Goal: Task Accomplishment & Management: Manage account settings

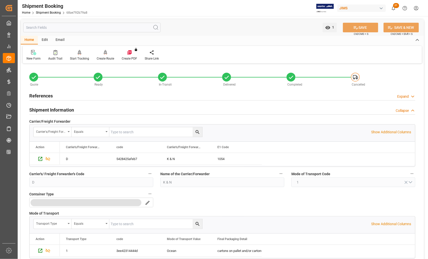
click at [47, 96] on h2 "References" at bounding box center [40, 95] width 23 height 7
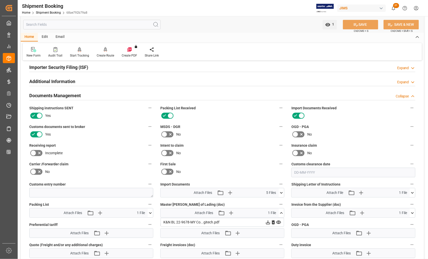
scroll to position [533, 0]
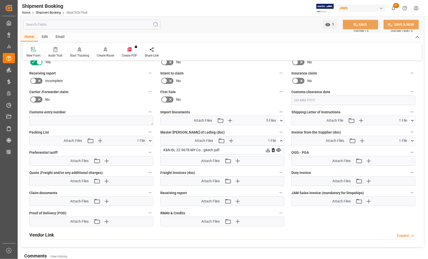
click at [281, 138] on icon at bounding box center [281, 140] width 5 height 5
click at [232, 139] on icon "button" at bounding box center [231, 141] width 8 height 8
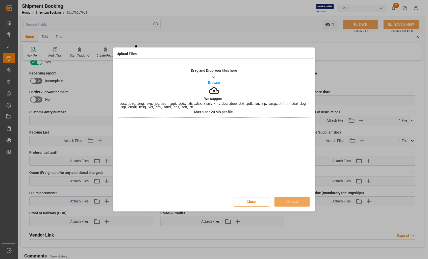
click at [217, 86] on icon at bounding box center [214, 91] width 10 height 10
click at [258, 201] on button "Close" at bounding box center [251, 202] width 35 height 10
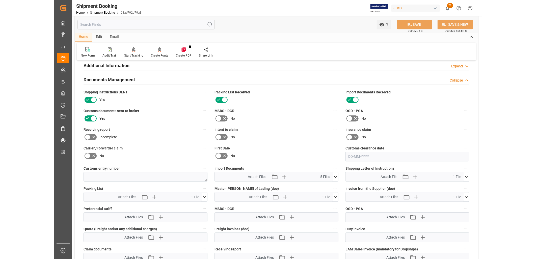
scroll to position [505, 0]
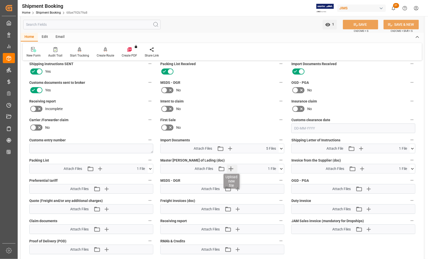
click at [232, 167] on icon "button" at bounding box center [231, 168] width 5 height 5
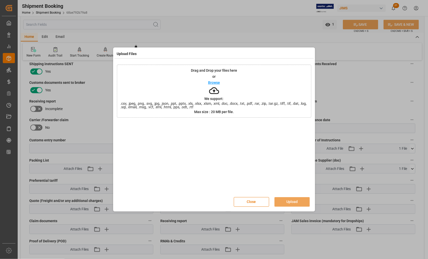
click at [213, 82] on p "Browse" at bounding box center [214, 83] width 12 height 4
click at [293, 203] on button "Upload" at bounding box center [292, 202] width 35 height 10
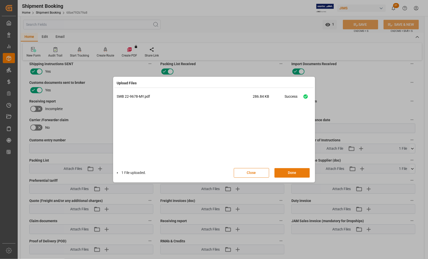
click at [295, 173] on button "Done" at bounding box center [292, 173] width 35 height 10
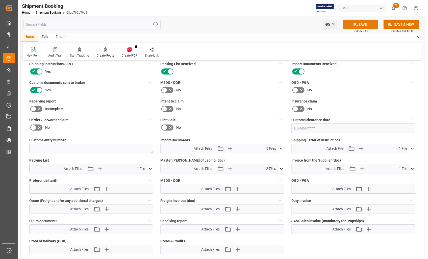
click at [365, 23] on button "SAVE" at bounding box center [360, 25] width 35 height 10
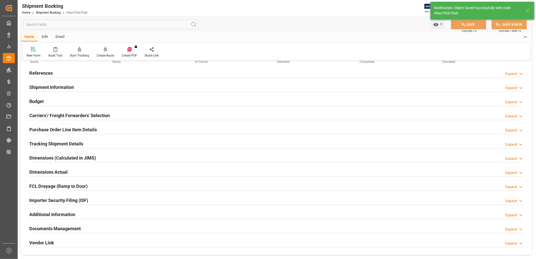
scroll to position [0, 0]
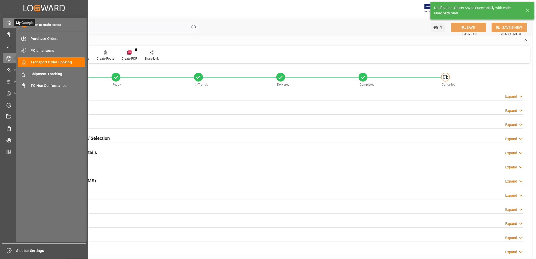
click at [8, 23] on icon at bounding box center [8, 22] width 5 height 5
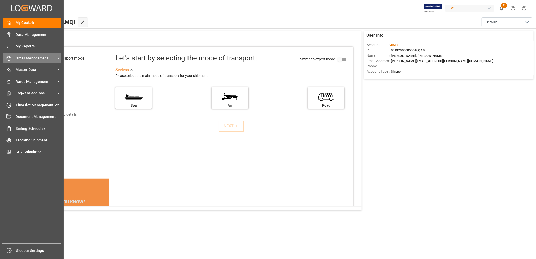
click at [34, 57] on span "Order Management" at bounding box center [36, 58] width 40 height 5
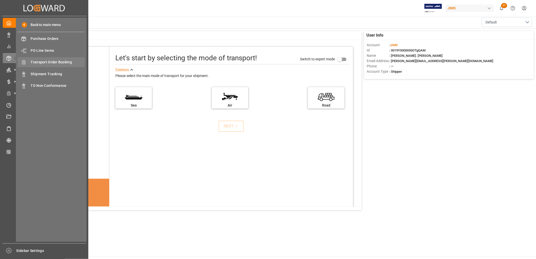
click at [54, 63] on span "Transport Order Booking" at bounding box center [58, 62] width 54 height 5
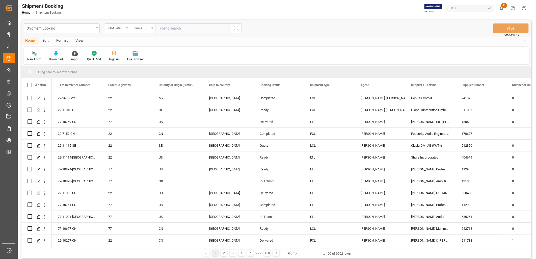
click at [163, 29] on input "text" at bounding box center [193, 28] width 76 height 10
type input "22-9575-CN"
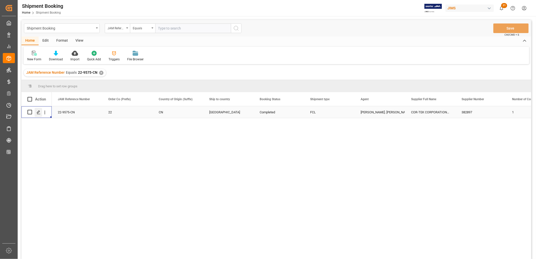
click at [38, 112] on icon "Press SPACE to select this row." at bounding box center [39, 112] width 4 height 4
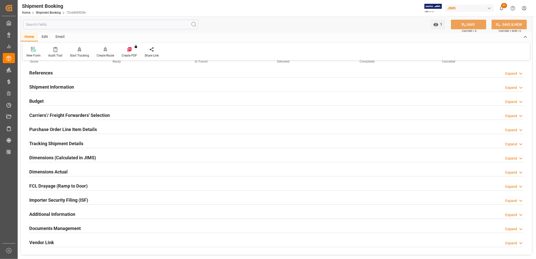
scroll to position [84, 0]
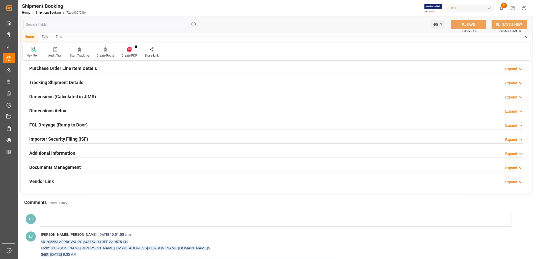
click at [77, 167] on h2 "Documents Management" at bounding box center [55, 167] width 52 height 7
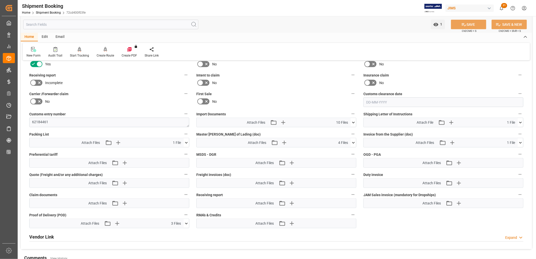
scroll to position [224, 0]
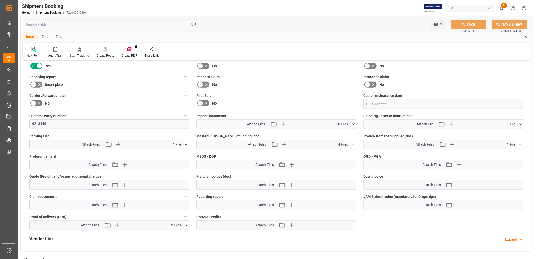
click at [355, 144] on icon at bounding box center [353, 145] width 3 height 2
click at [284, 142] on icon "button" at bounding box center [284, 144] width 5 height 5
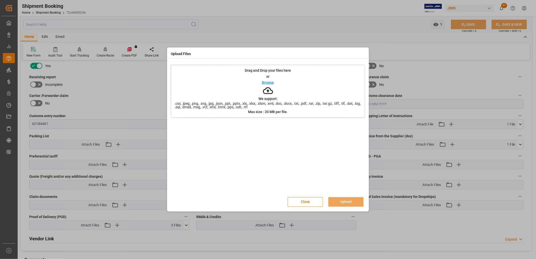
click at [268, 84] on p "Browse" at bounding box center [268, 83] width 12 height 4
click at [349, 200] on button "Upload" at bounding box center [346, 202] width 35 height 10
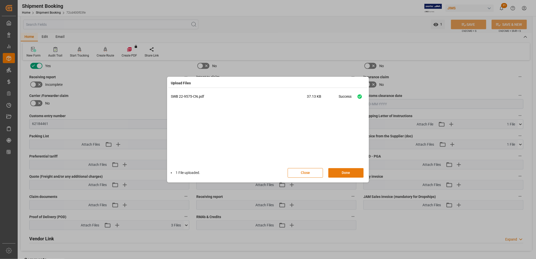
click at [347, 172] on button "Done" at bounding box center [346, 173] width 35 height 10
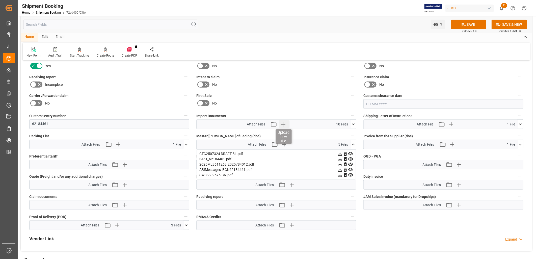
click at [284, 123] on icon "button" at bounding box center [283, 124] width 5 height 5
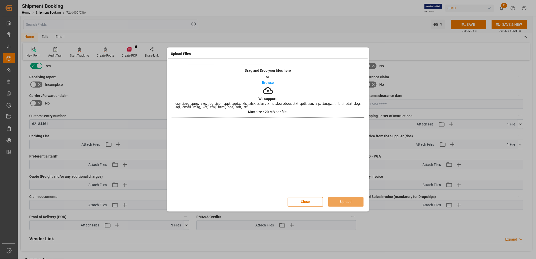
click at [268, 83] on p "Browse" at bounding box center [268, 83] width 12 height 4
click at [343, 199] on button "Upload" at bounding box center [346, 202] width 35 height 10
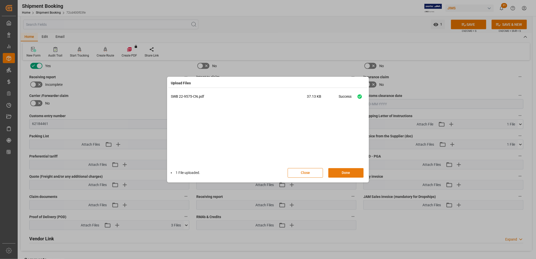
click at [340, 174] on button "Done" at bounding box center [346, 173] width 35 height 10
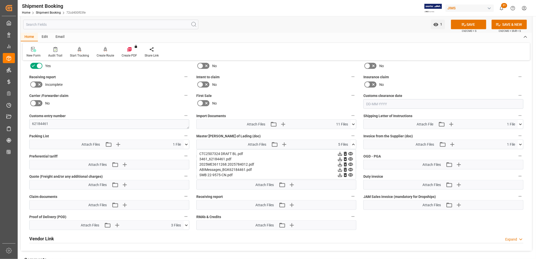
click at [355, 144] on icon at bounding box center [353, 144] width 5 height 5
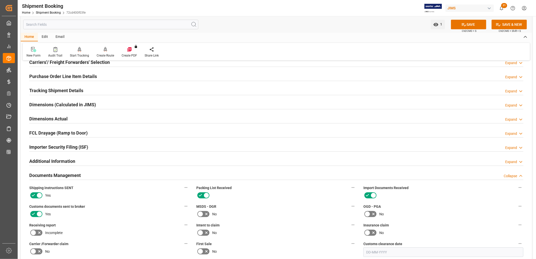
scroll to position [0, 0]
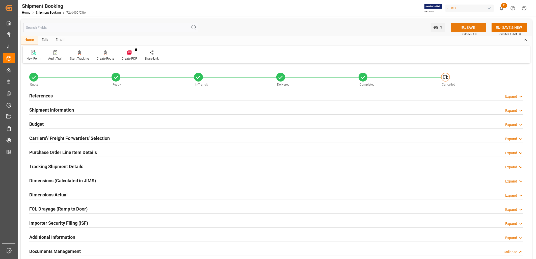
click at [428, 28] on button "SAVE" at bounding box center [468, 28] width 35 height 10
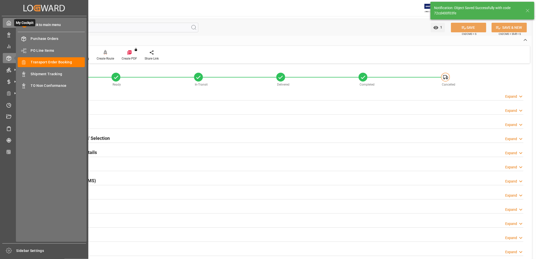
click at [9, 26] on div "My Cockpit My Cockpit" at bounding box center [44, 23] width 83 height 10
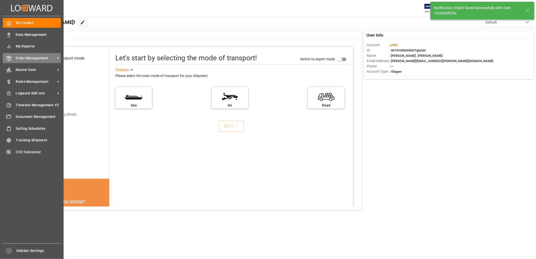
click at [41, 57] on span "Order Management" at bounding box center [36, 58] width 40 height 5
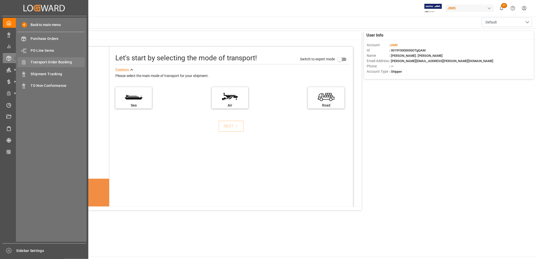
click at [56, 61] on span "Transport Order Booking" at bounding box center [58, 62] width 54 height 5
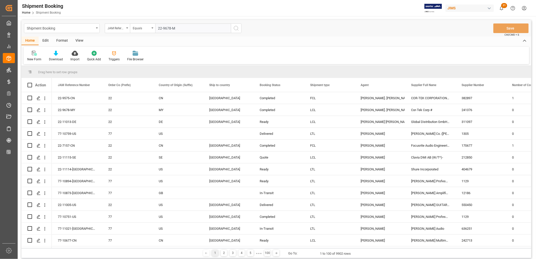
type input "22-9678-MY"
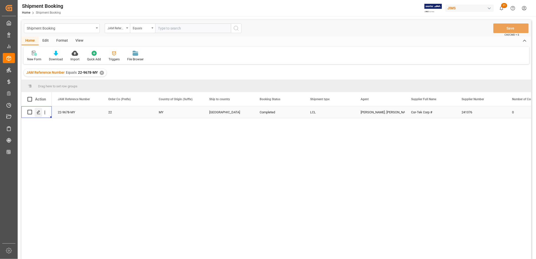
click at [40, 112] on icon "Press SPACE to select this row." at bounding box center [39, 112] width 4 height 4
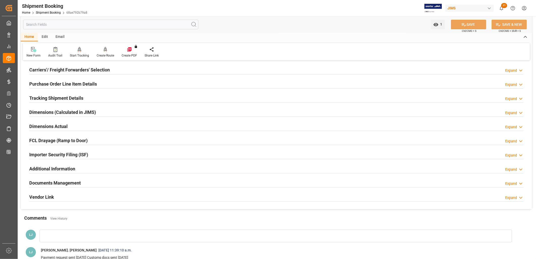
scroll to position [84, 0]
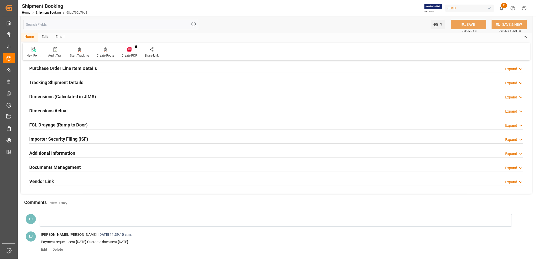
click at [60, 166] on h2 "Documents Management" at bounding box center [55, 167] width 52 height 7
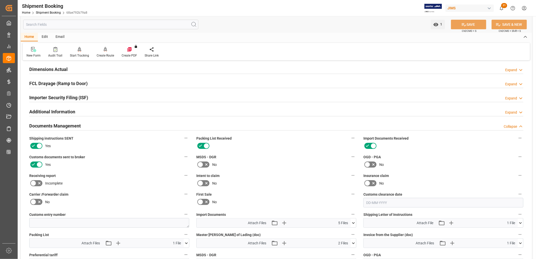
scroll to position [196, 0]
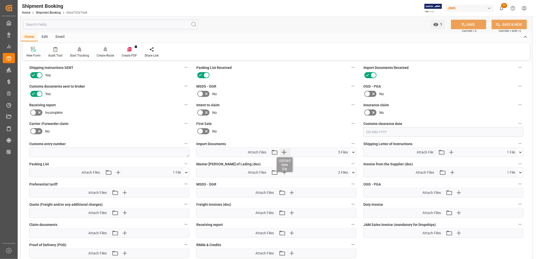
click at [285, 150] on icon "button" at bounding box center [284, 152] width 8 height 8
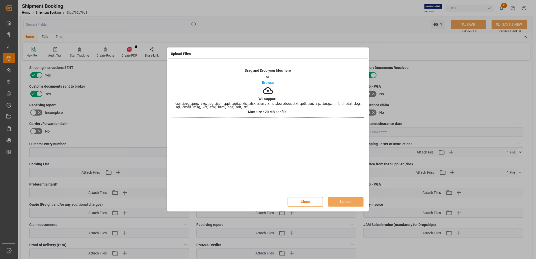
click at [267, 84] on p "Browse" at bounding box center [268, 83] width 12 height 4
click at [344, 201] on button "Upload" at bounding box center [346, 202] width 35 height 10
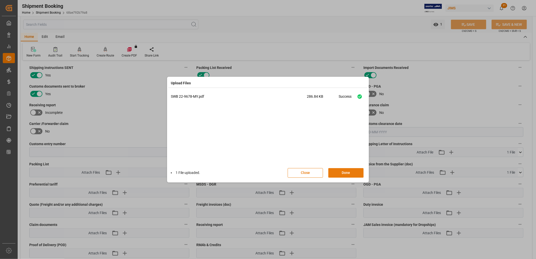
click at [348, 174] on button "Done" at bounding box center [346, 173] width 35 height 10
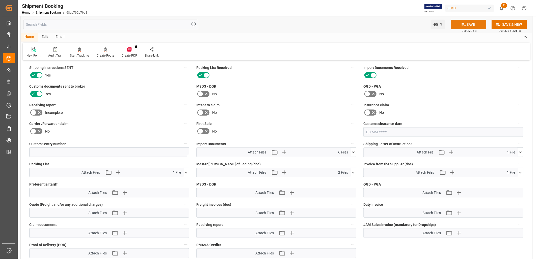
click at [428, 23] on button "SAVE" at bounding box center [468, 25] width 35 height 10
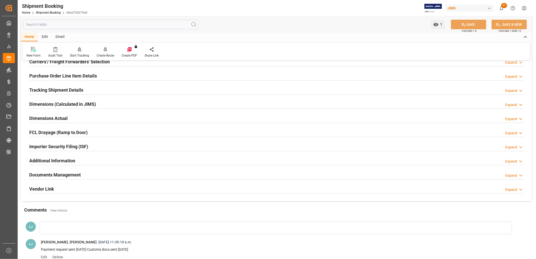
scroll to position [0, 0]
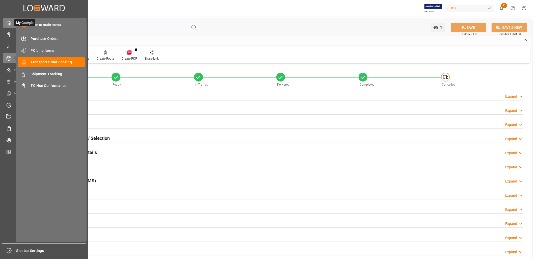
click at [8, 24] on icon at bounding box center [8, 22] width 5 height 5
